Goal: Transaction & Acquisition: Purchase product/service

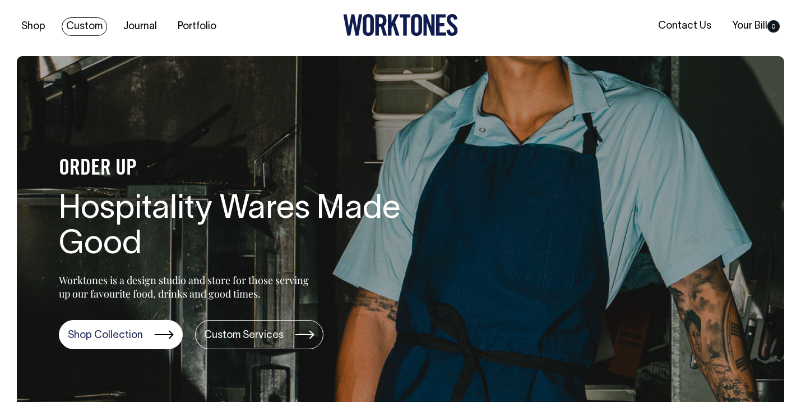
scroll to position [3, 0]
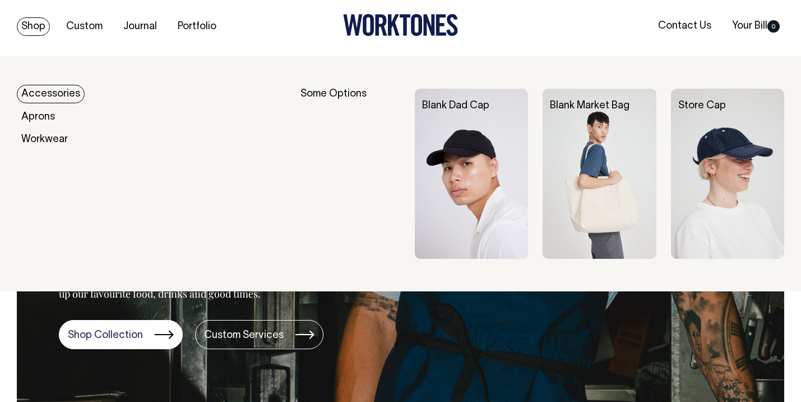
click at [32, 26] on link "Shop" at bounding box center [33, 26] width 33 height 19
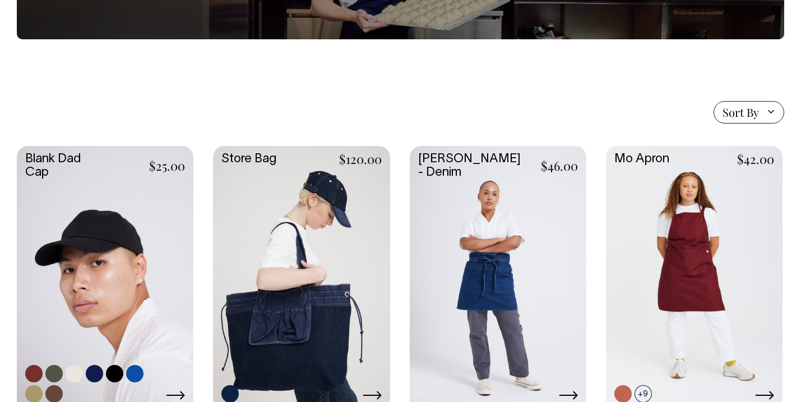
scroll to position [186, 0]
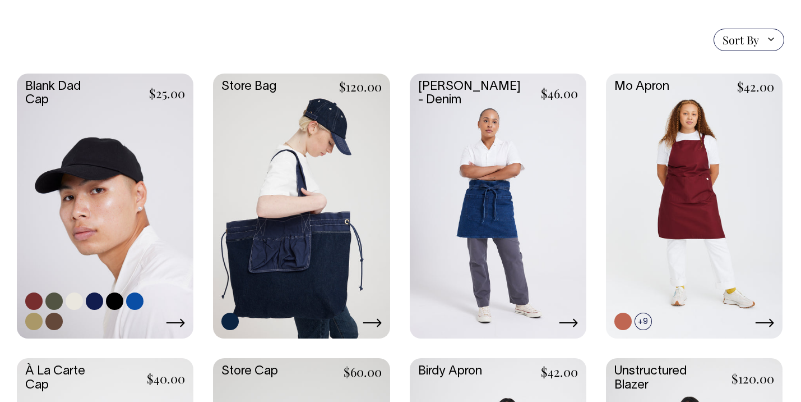
click at [81, 307] on link at bounding box center [74, 300] width 17 height 17
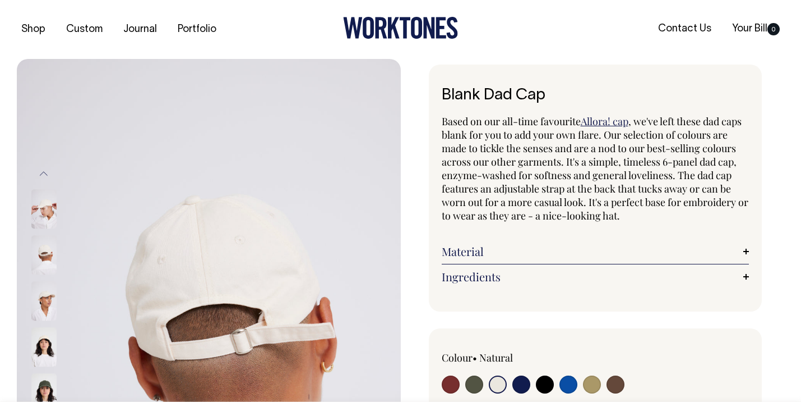
select select "Natural"
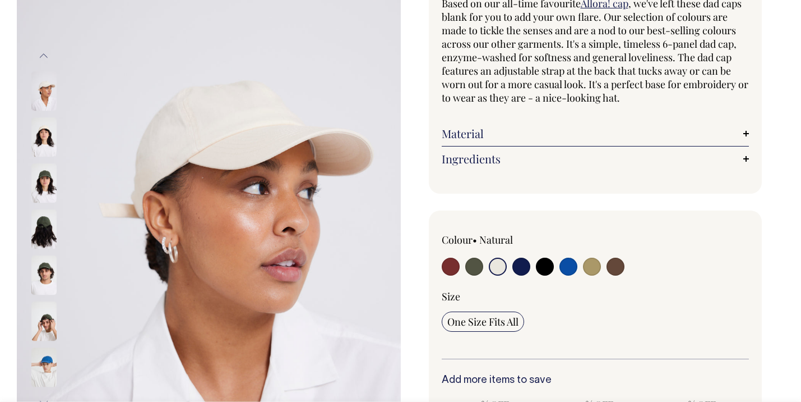
click at [565, 268] on input "radio" at bounding box center [569, 266] width 18 height 18
radio input "true"
select select "Worker Blue"
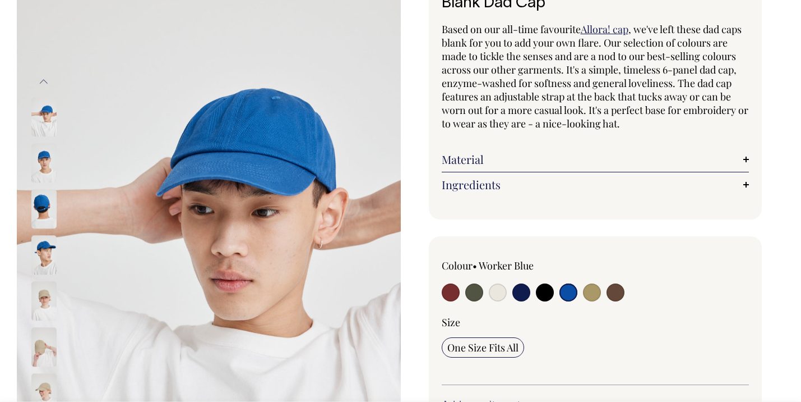
scroll to position [92, 0]
